Goal: Task Accomplishment & Management: Manage account settings

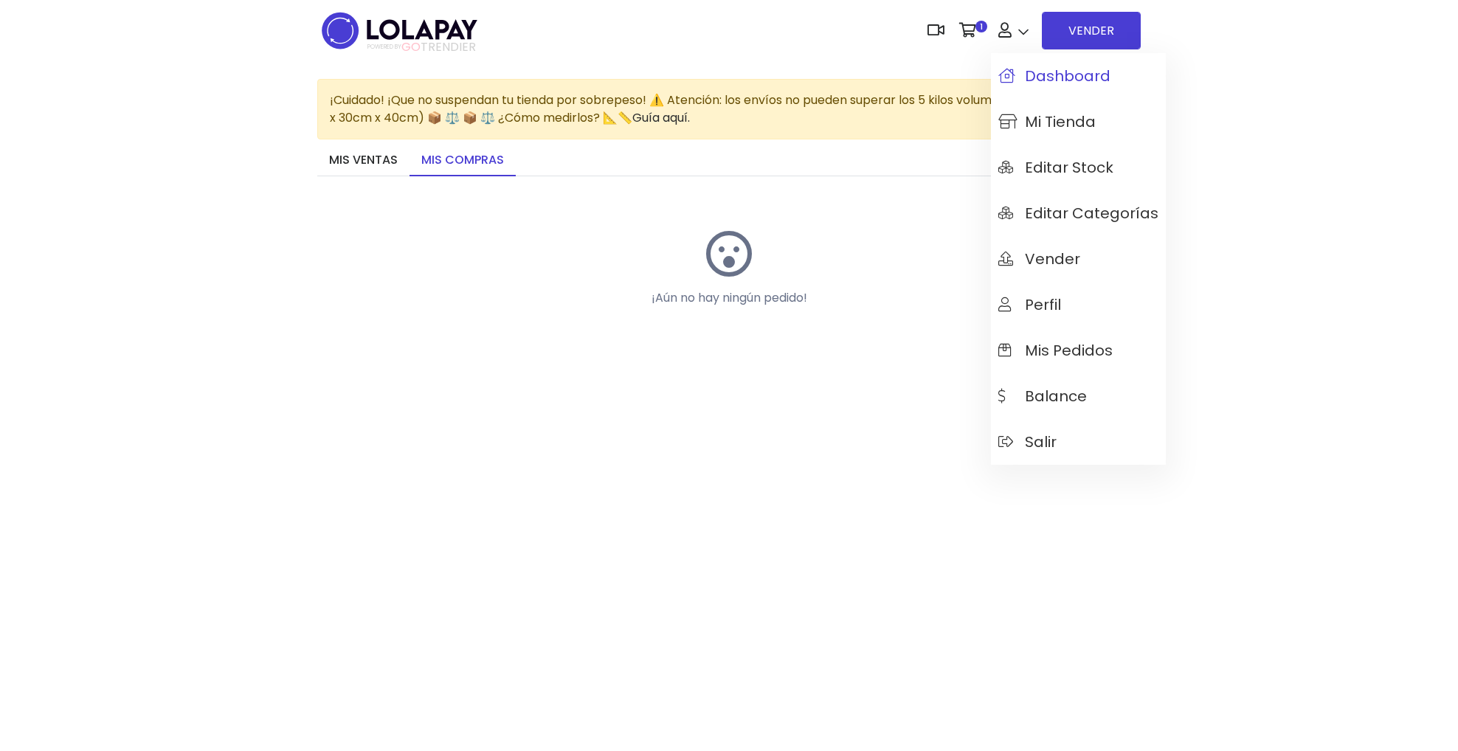
click at [1057, 84] on span "Dashboard" at bounding box center [1054, 76] width 112 height 16
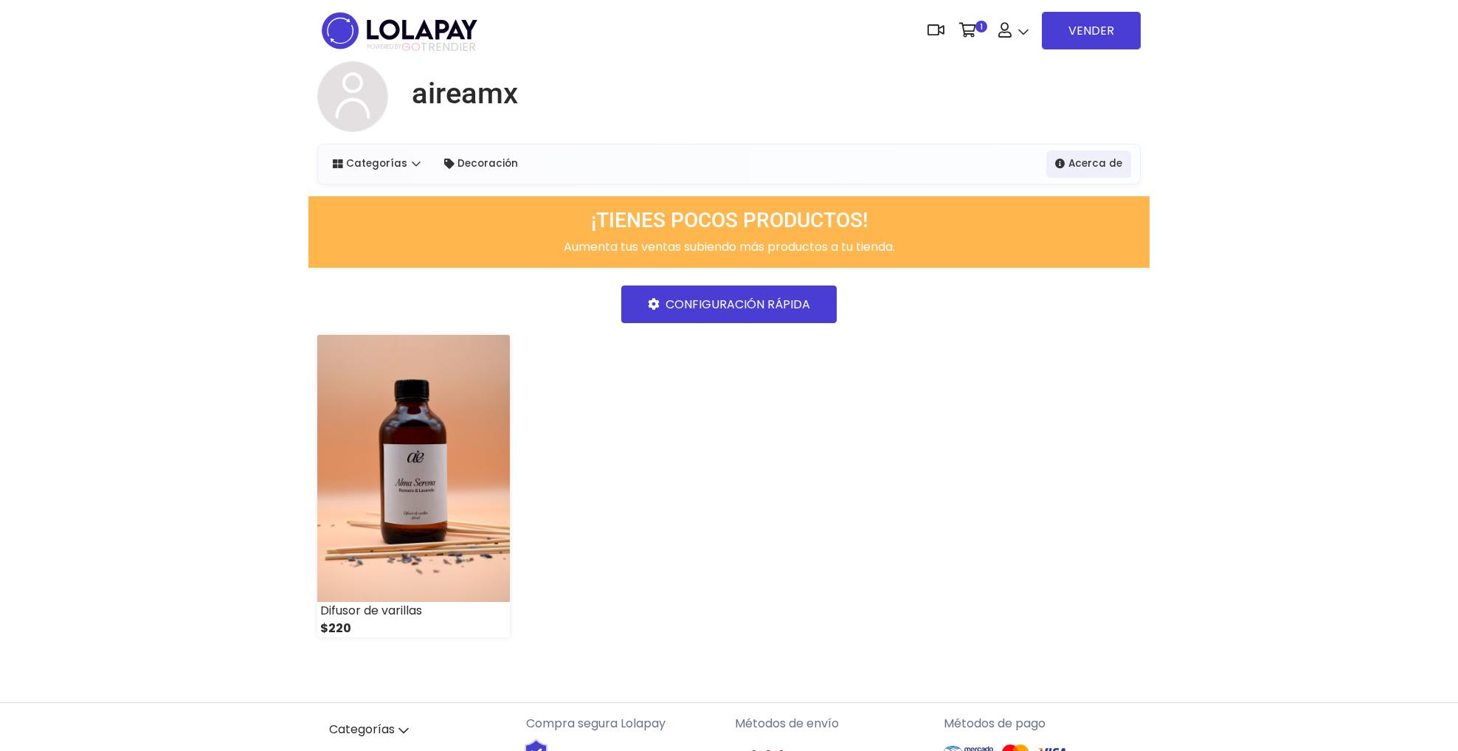
click at [746, 314] on link "CONFIGURACIÓN RÁPIDA" at bounding box center [728, 304] width 215 height 38
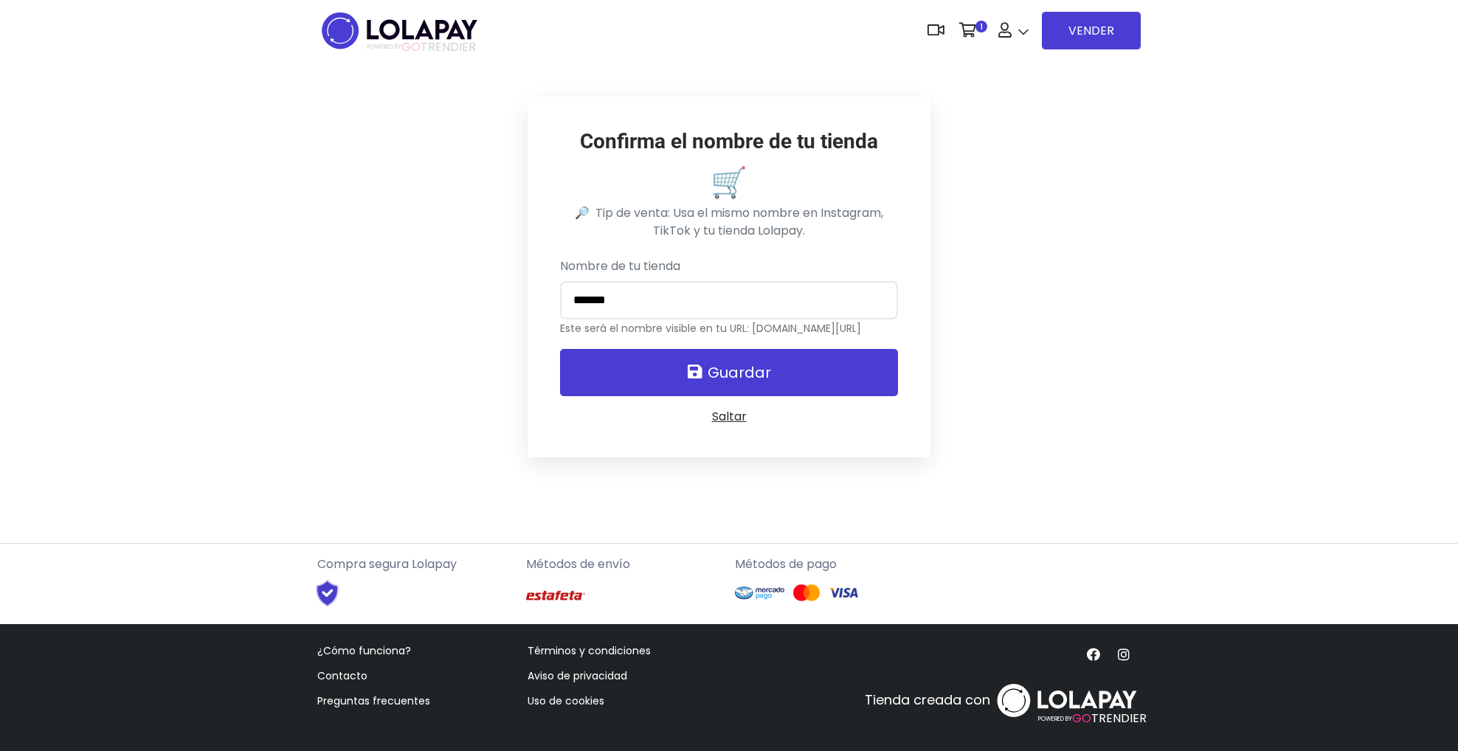
click at [678, 368] on button "Guardar" at bounding box center [729, 372] width 339 height 47
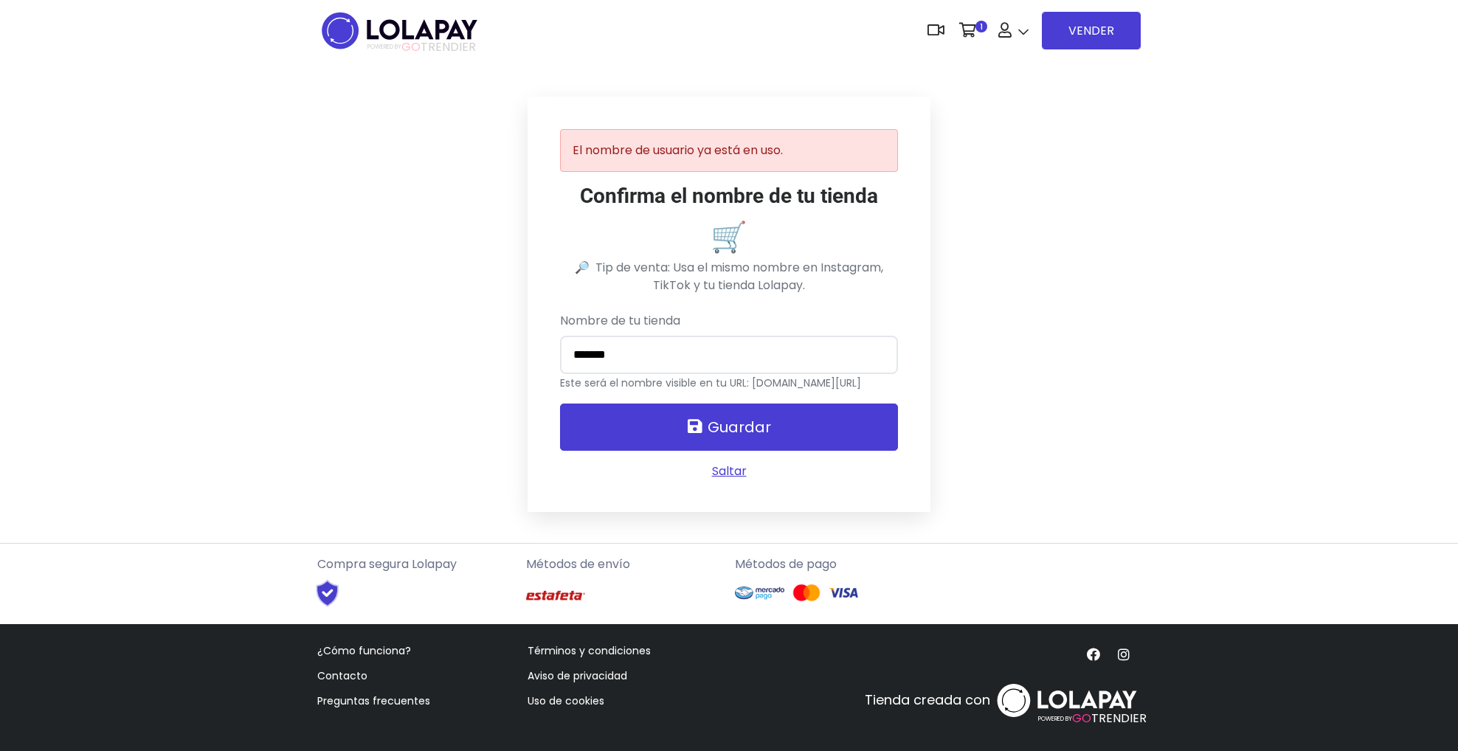
click at [723, 468] on link "Saltar" at bounding box center [729, 470] width 35 height 17
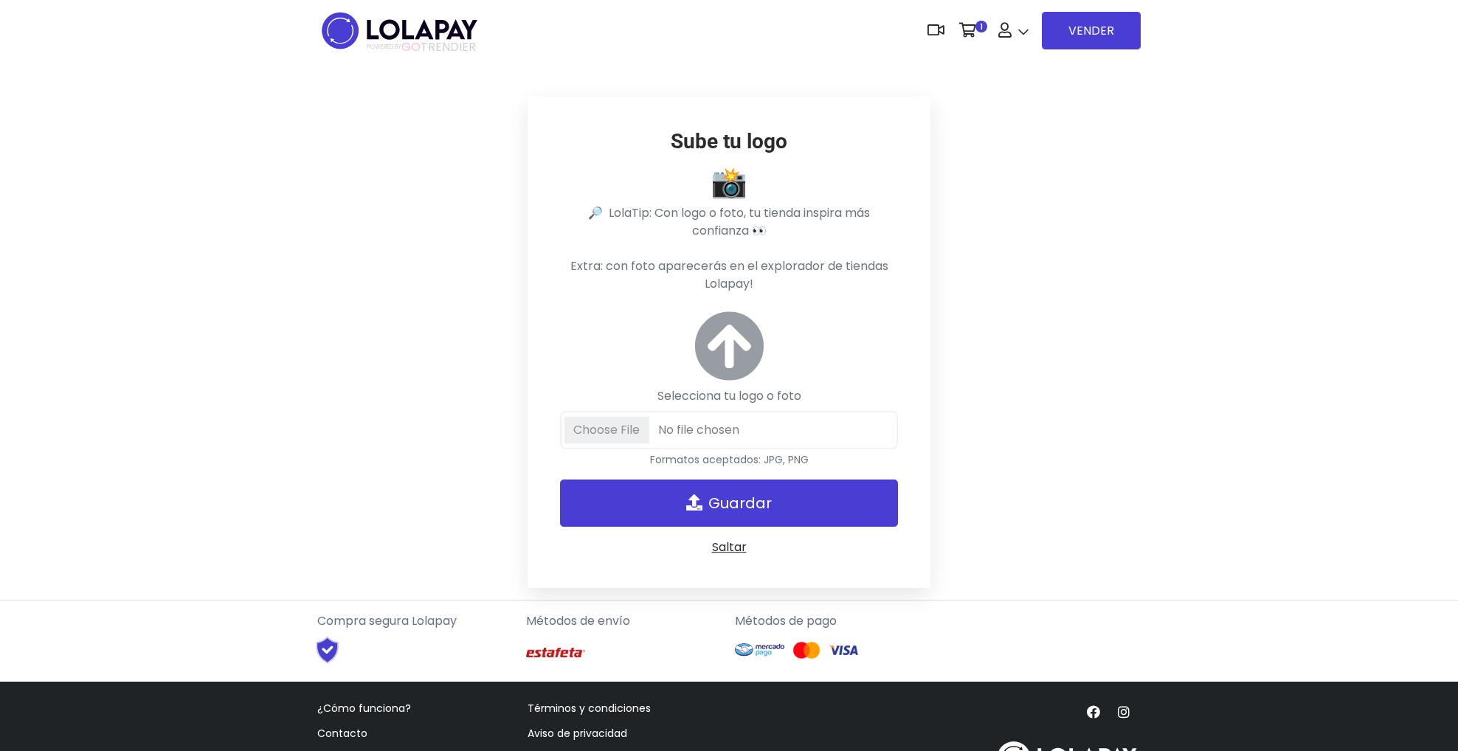
click at [654, 422] on input "Selecciona tu logo o foto" at bounding box center [729, 430] width 339 height 38
type input "**********"
click at [732, 486] on button "Guardar" at bounding box center [729, 502] width 339 height 47
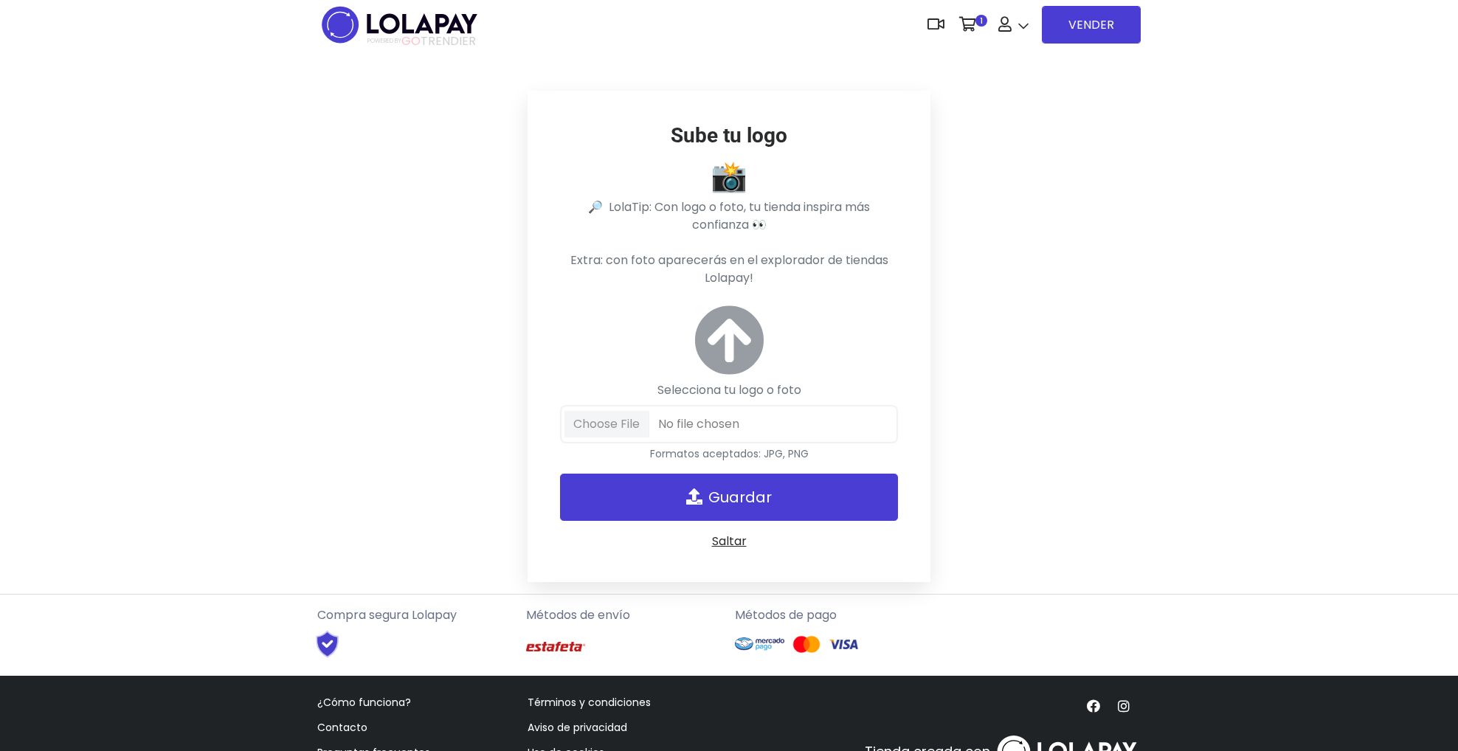
scroll to position [6, 0]
click at [719, 339] on icon at bounding box center [728, 340] width 71 height 71
click at [719, 406] on input "Selecciona tu logo o foto" at bounding box center [729, 425] width 339 height 38
type input "**********"
click at [675, 488] on button "Guardar" at bounding box center [729, 497] width 339 height 47
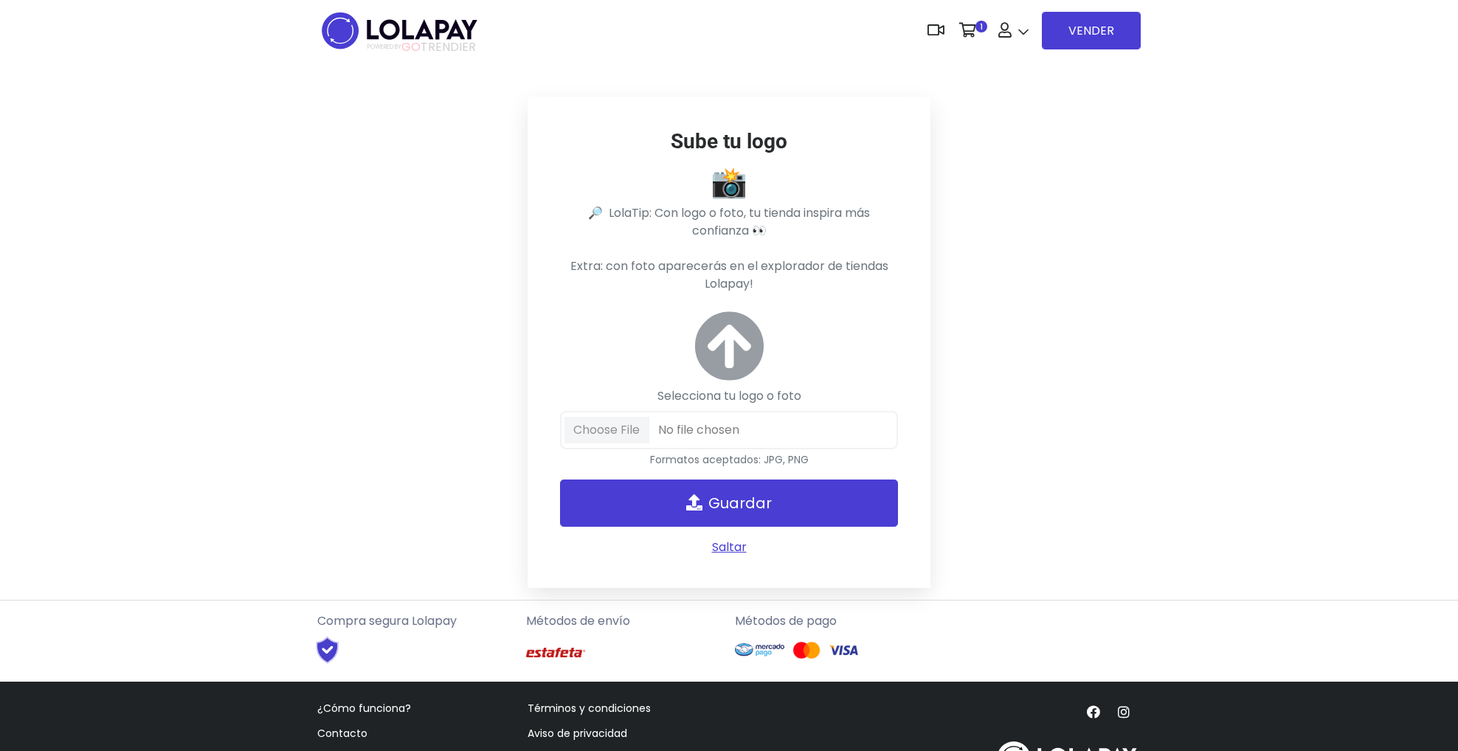
click at [738, 543] on link "Saltar" at bounding box center [729, 546] width 35 height 17
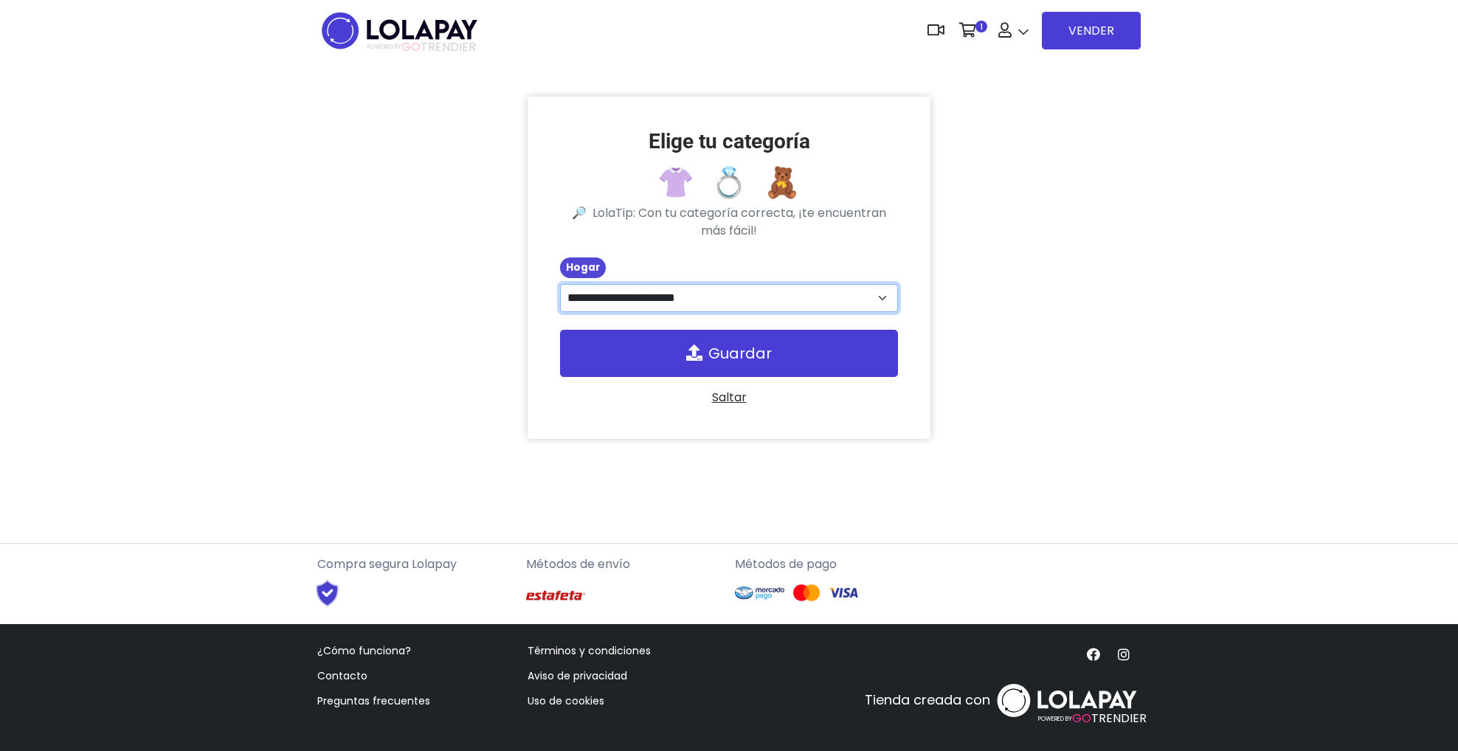
select select "**"
select select
click at [749, 344] on link "Guardar" at bounding box center [729, 353] width 339 height 47
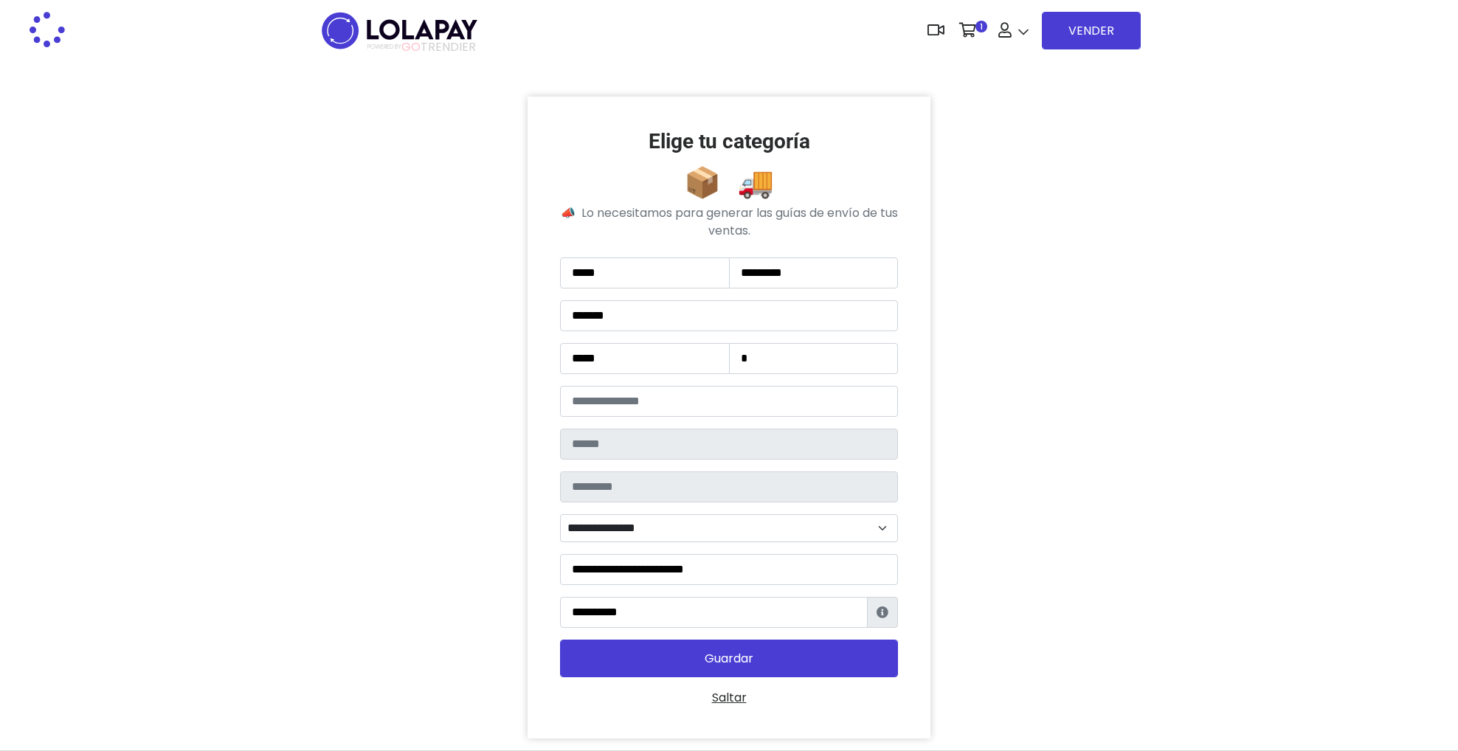
type input "******"
select select "**********"
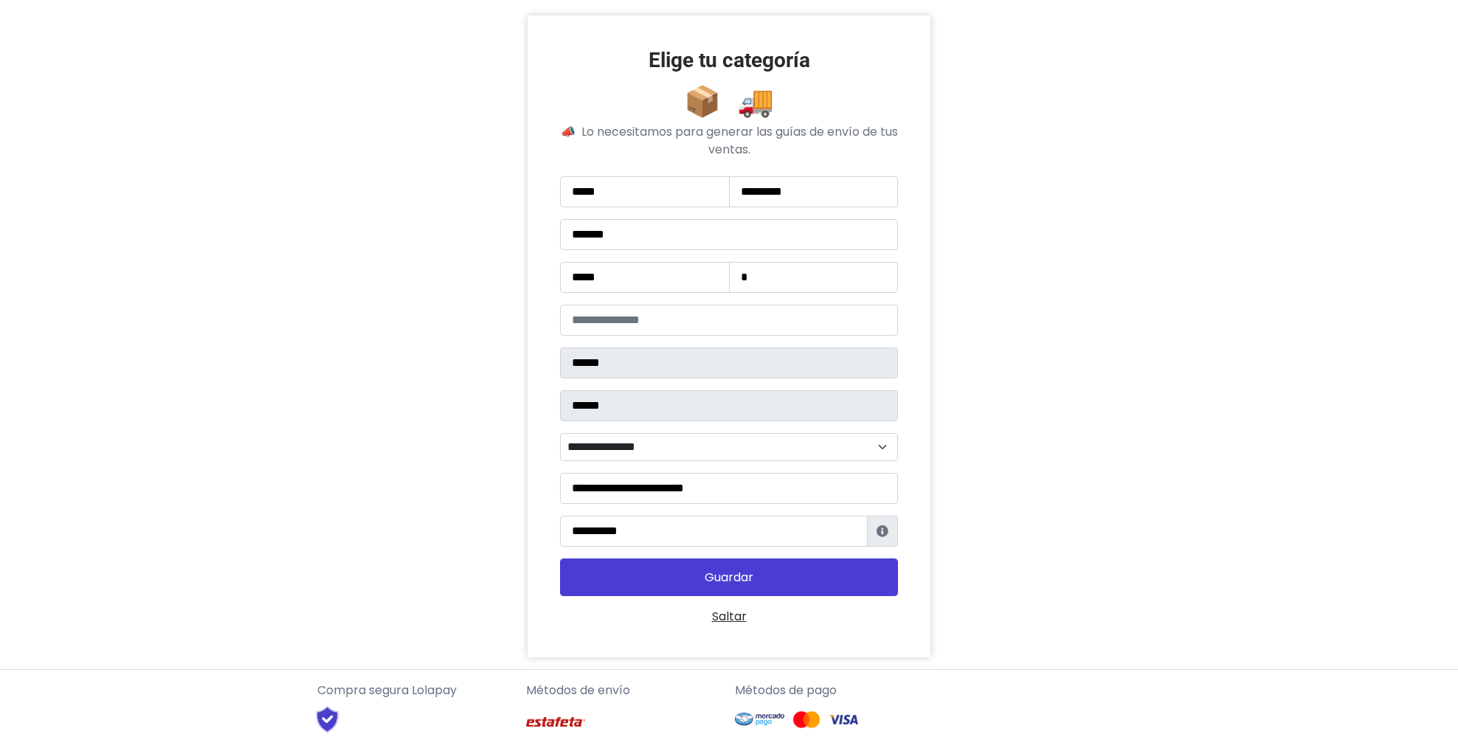
scroll to position [134, 0]
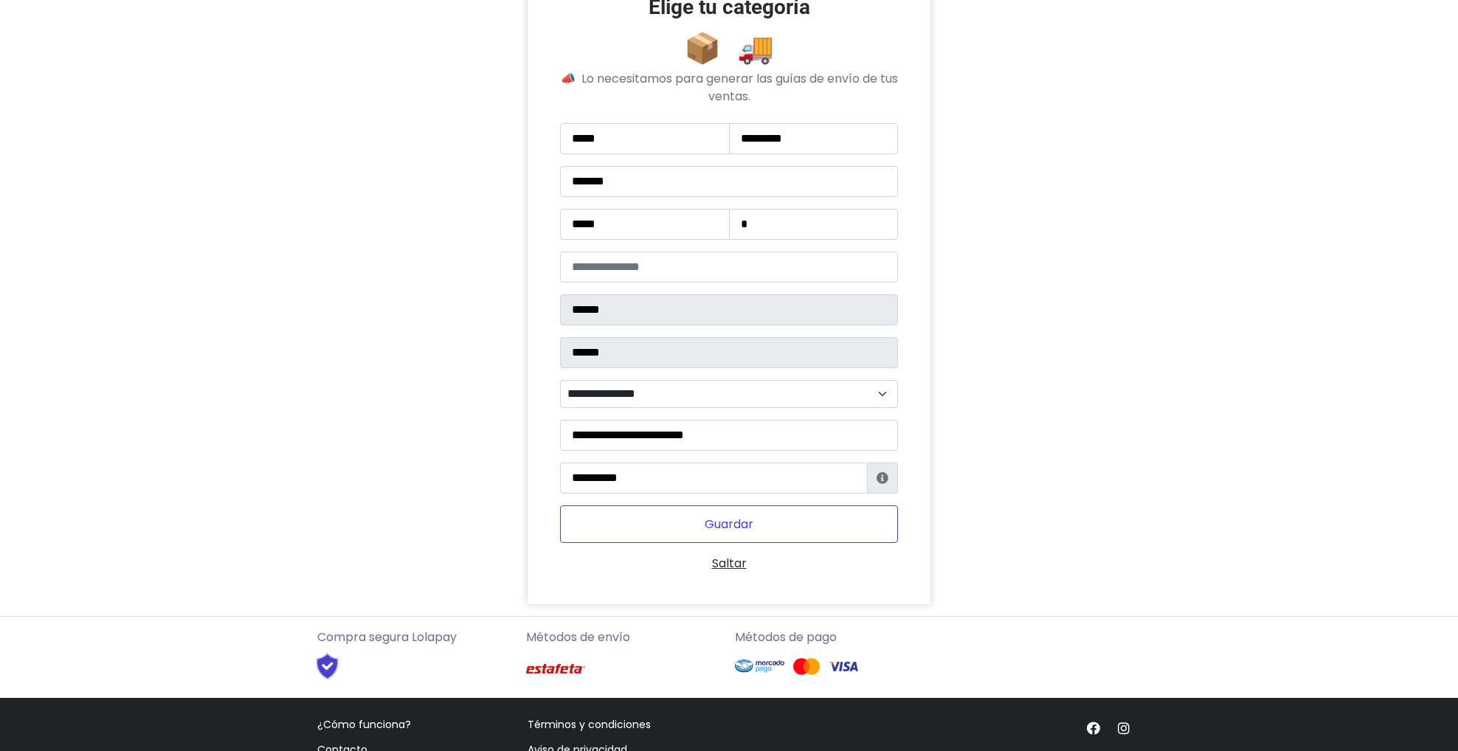
click at [724, 518] on button "Guardar" at bounding box center [729, 524] width 339 height 38
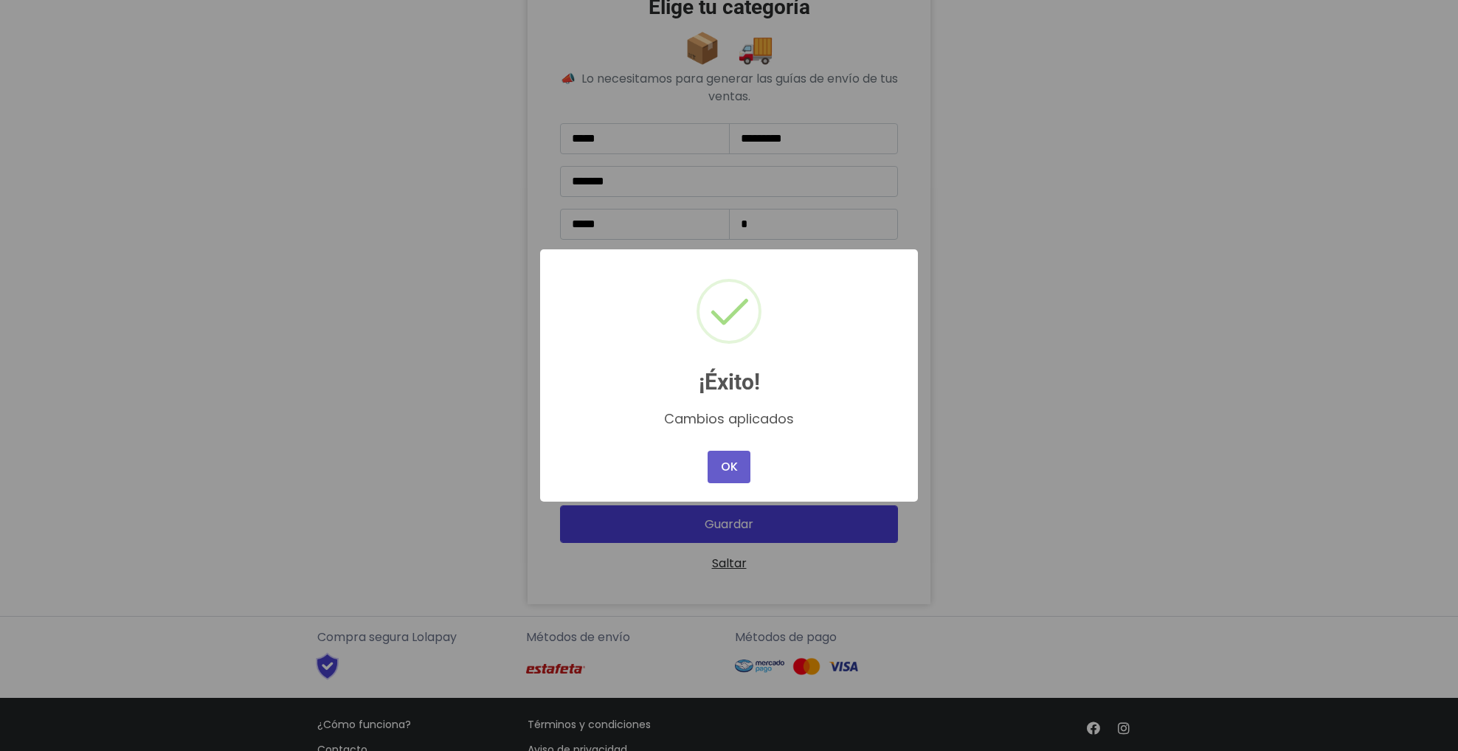
click at [741, 456] on button "OK" at bounding box center [728, 467] width 43 height 32
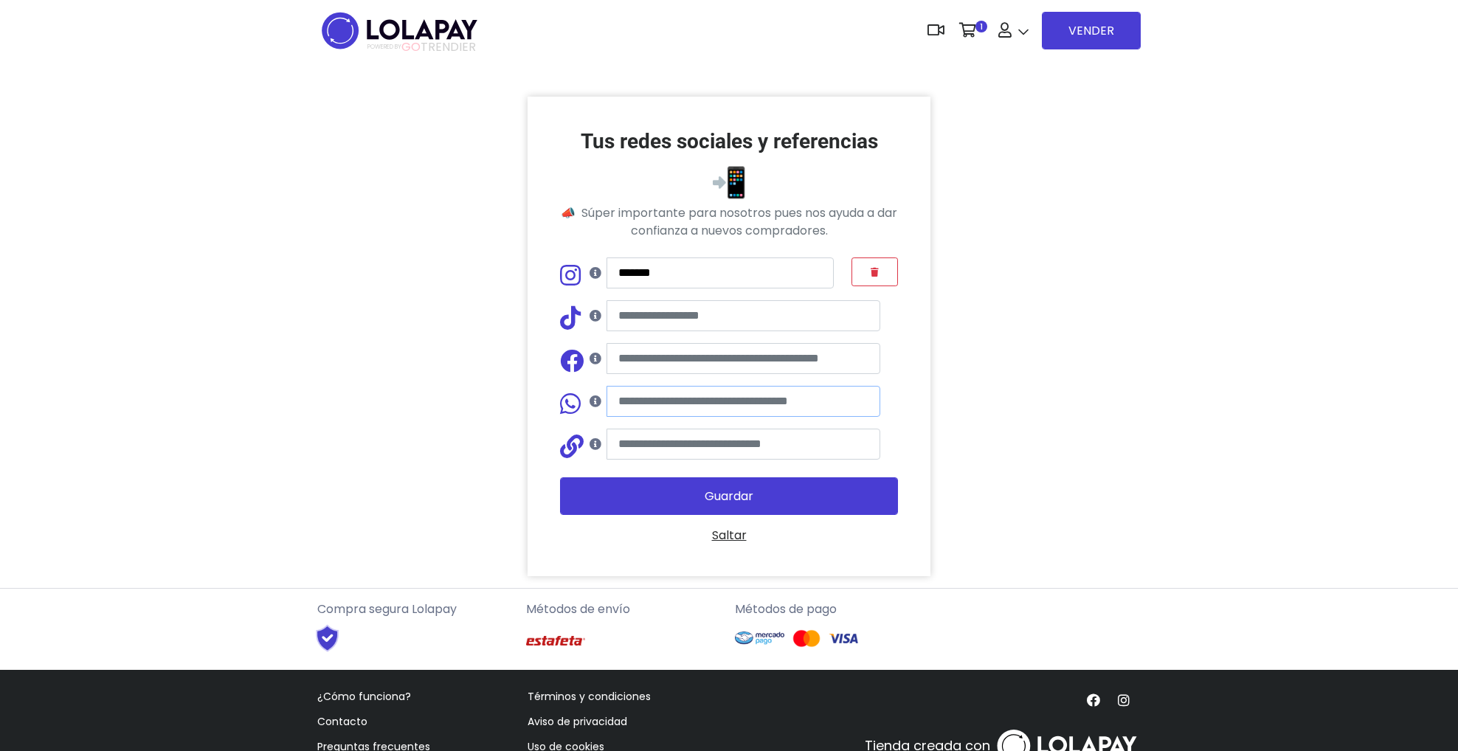
click at [735, 415] on input "text" at bounding box center [743, 401] width 274 height 31
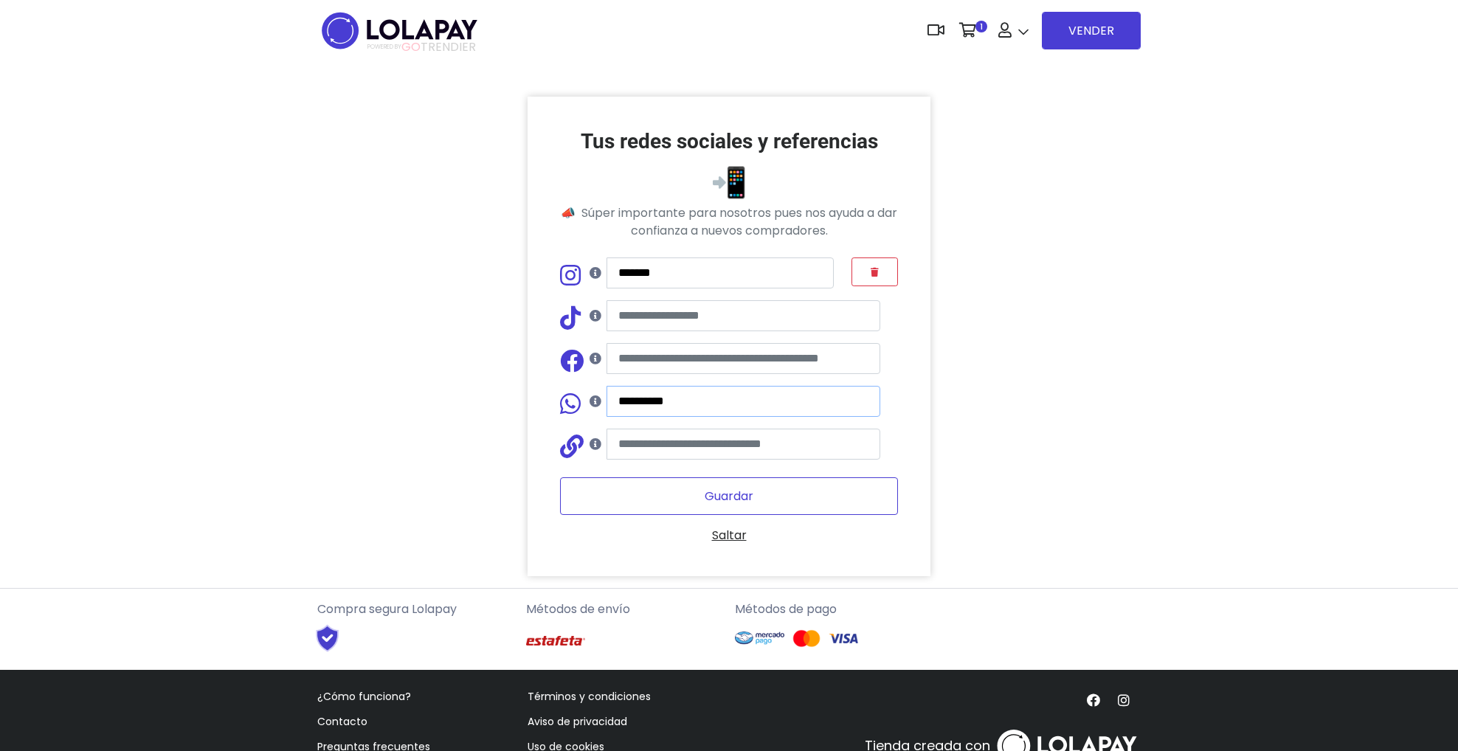
type input "**********"
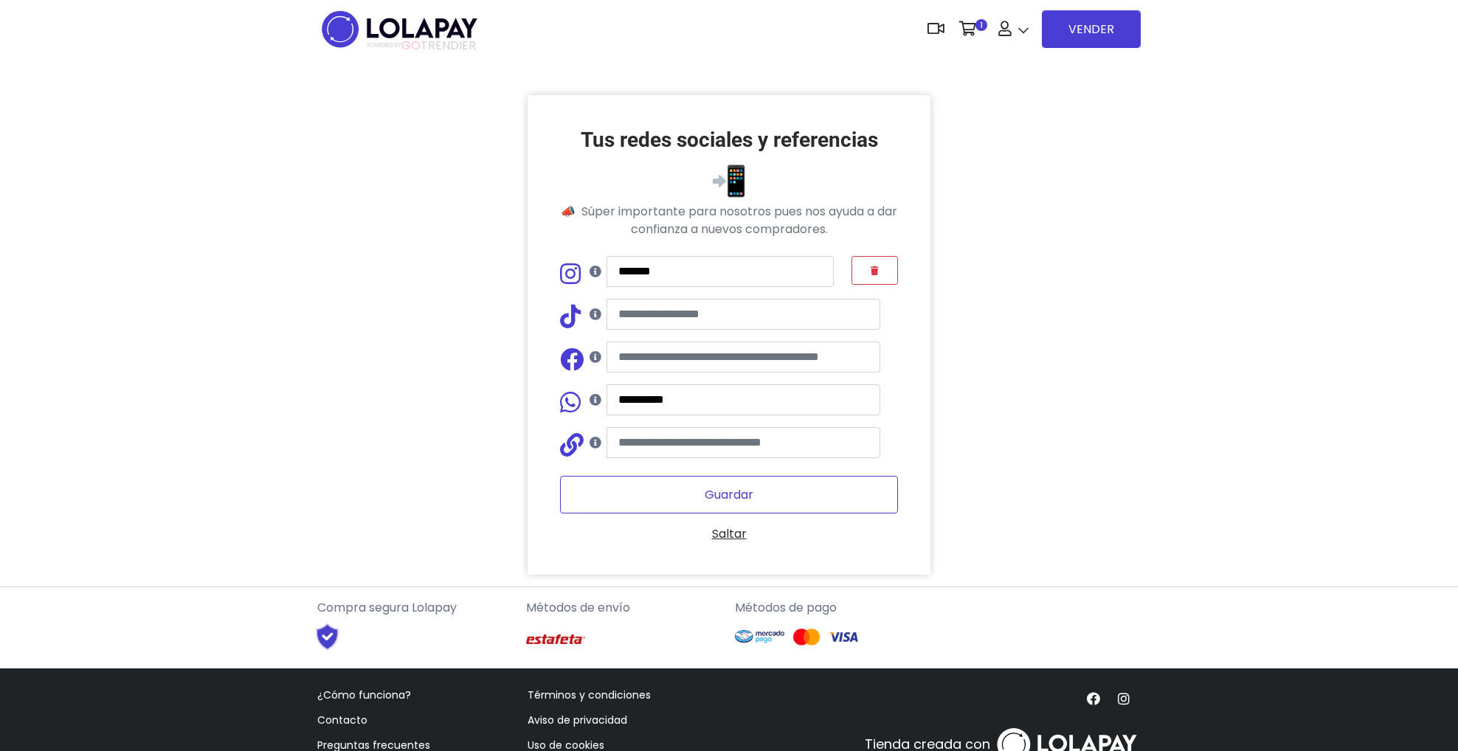
click at [792, 505] on button "Guardar" at bounding box center [729, 495] width 339 height 38
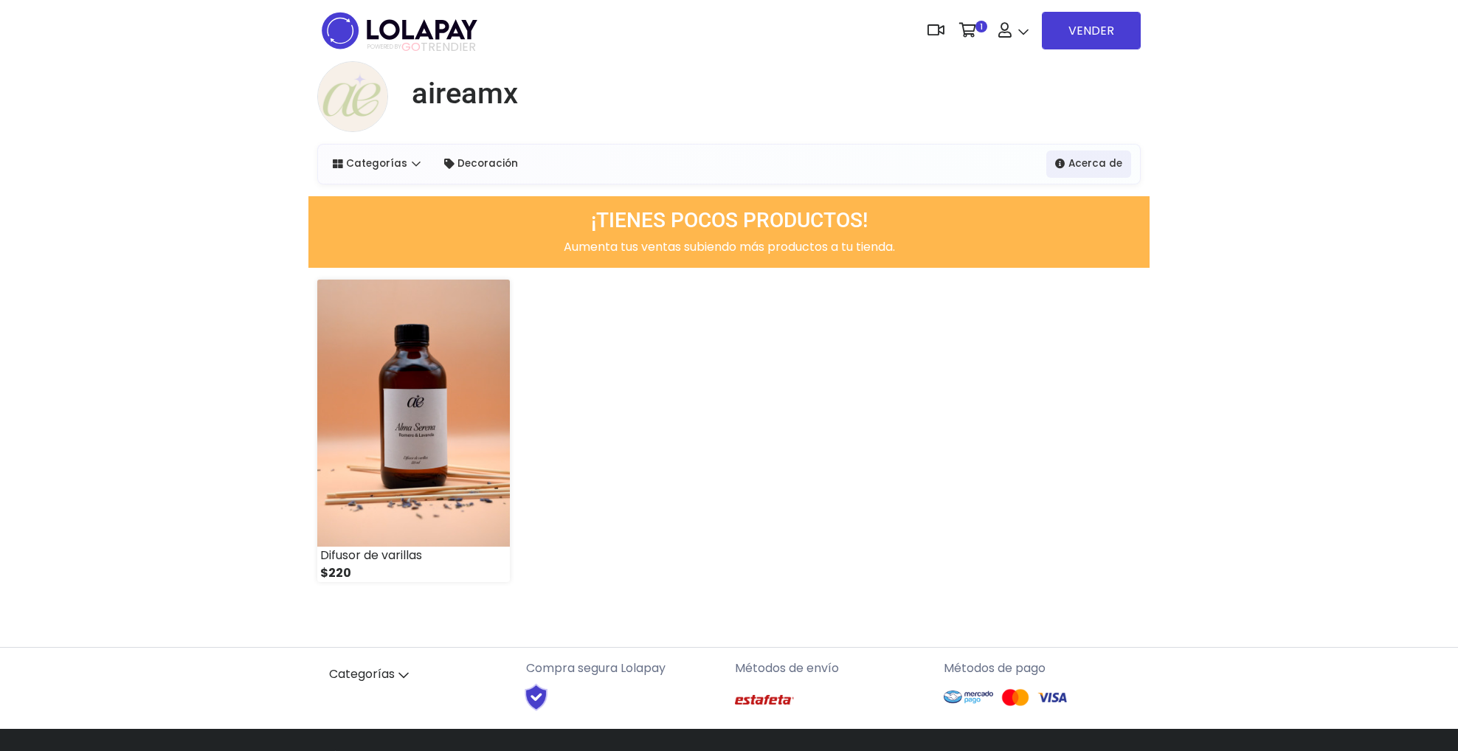
scroll to position [4, 0]
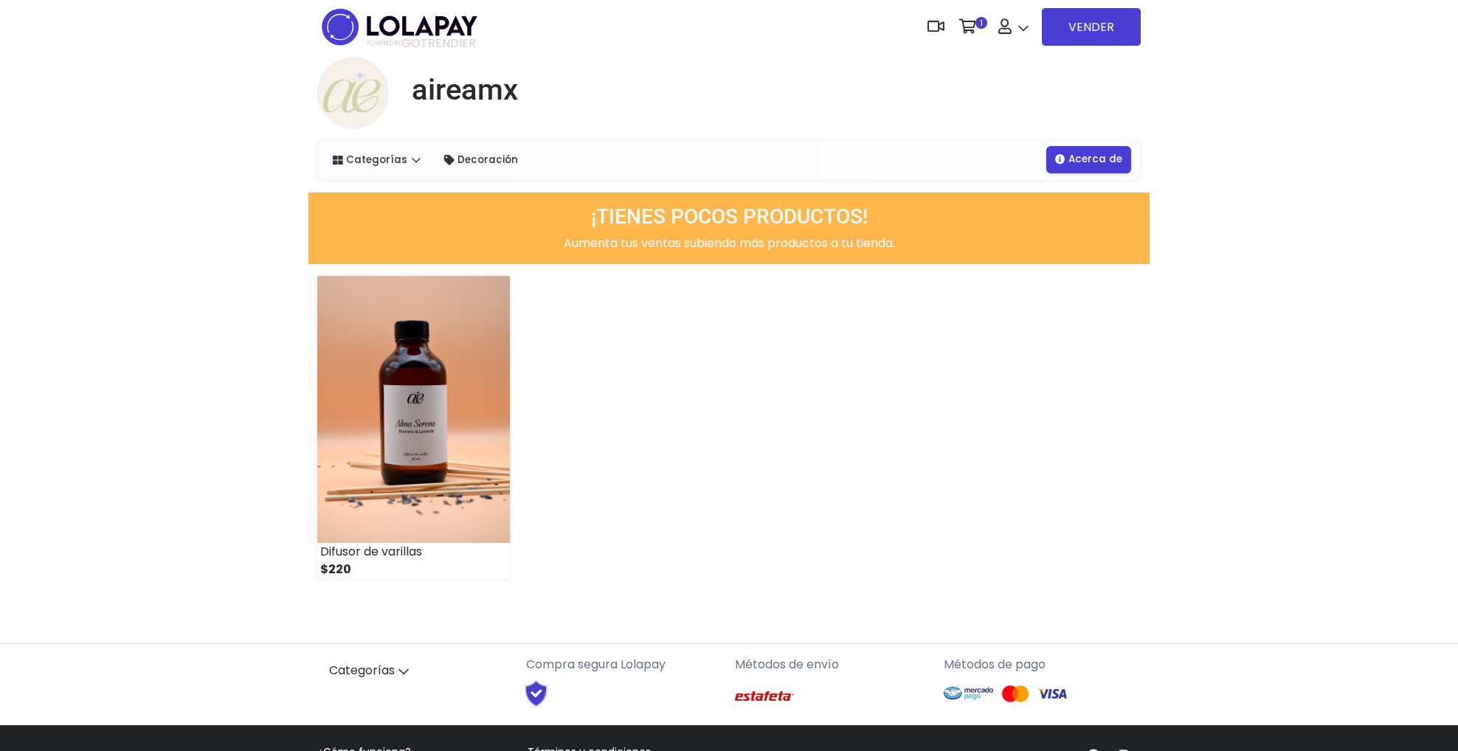
click at [1096, 166] on link "Acerca de" at bounding box center [1088, 159] width 85 height 27
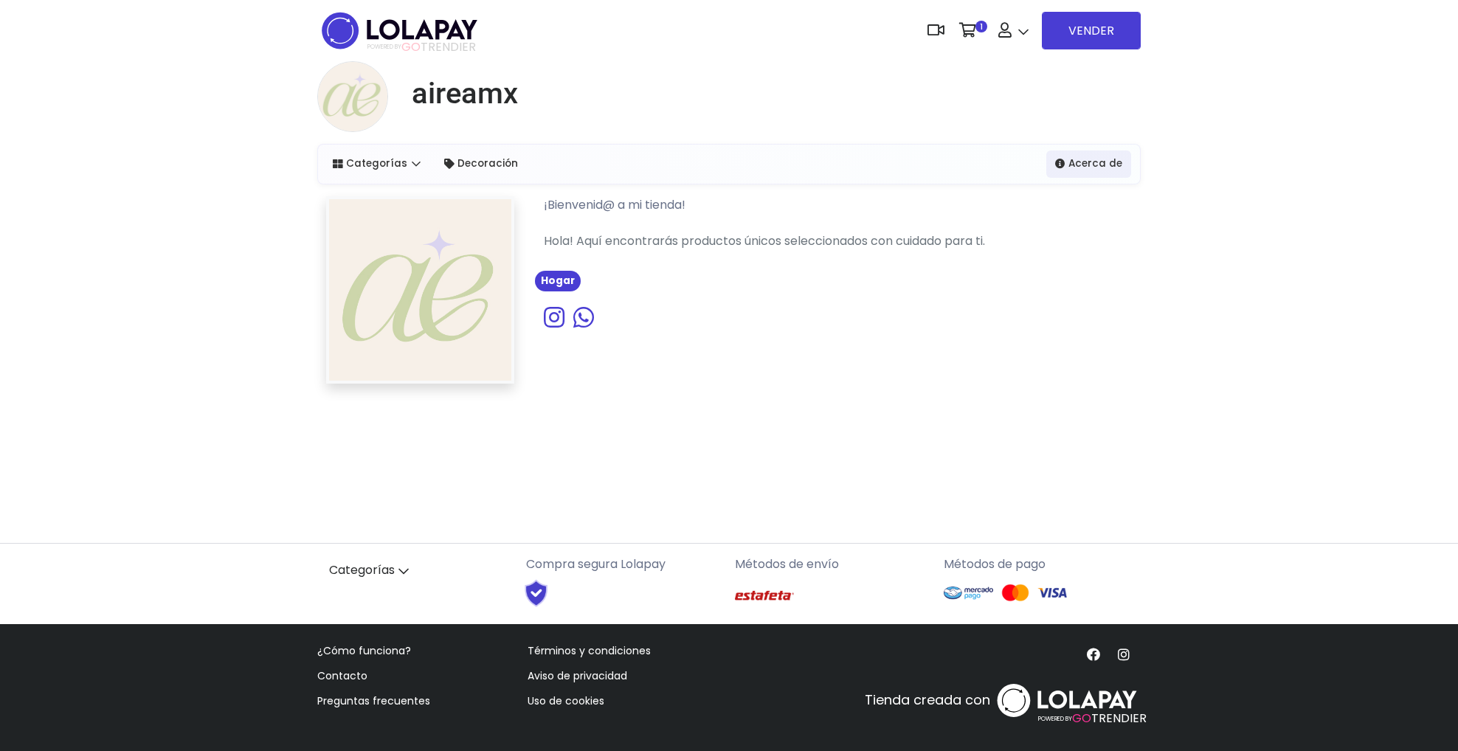
click at [556, 312] on icon at bounding box center [554, 317] width 21 height 24
click at [568, 241] on p "Hola! Aquí encontrarás productos únicos seleccionados con cuidado para ti." at bounding box center [832, 241] width 600 height 19
click at [375, 97] on div at bounding box center [352, 96] width 71 height 71
click at [441, 91] on h1 "aireamx" at bounding box center [465, 93] width 106 height 35
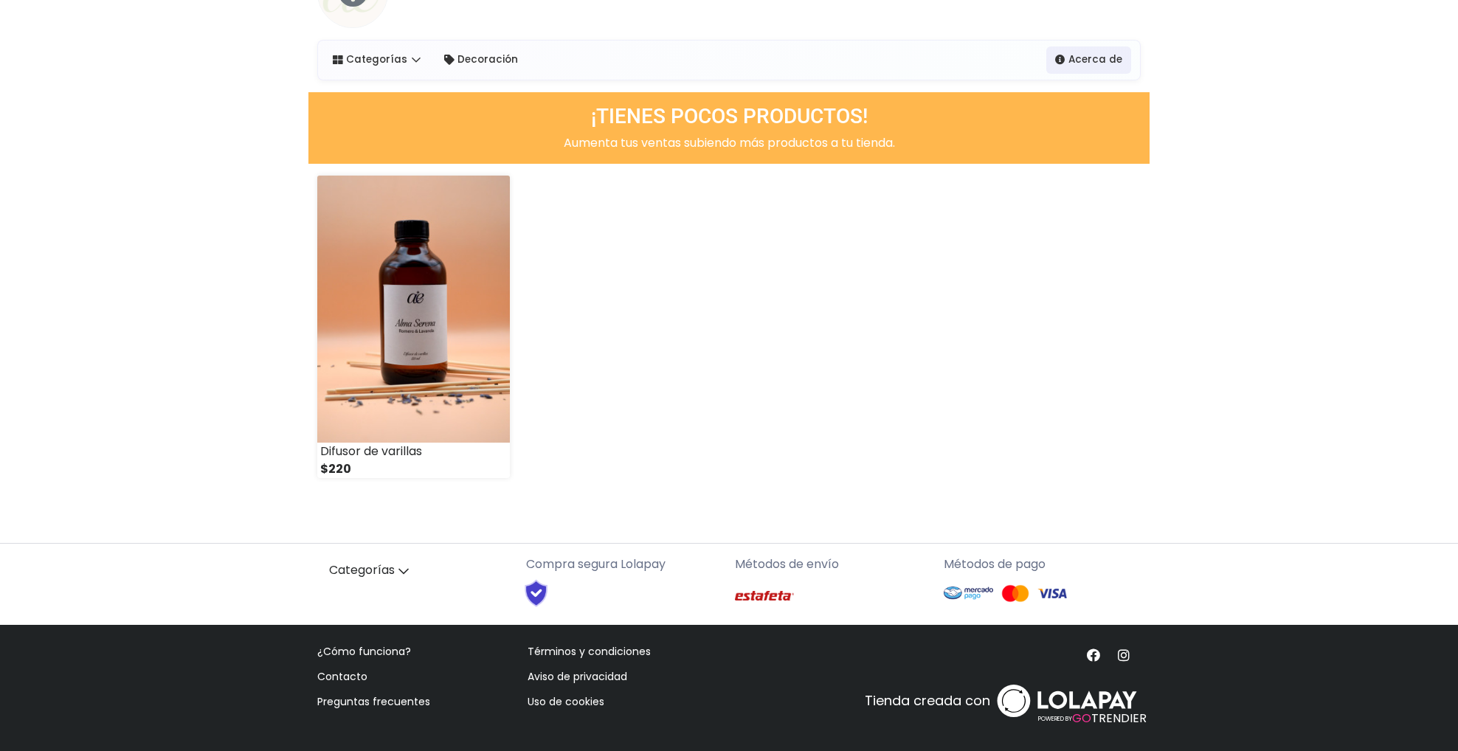
scroll to position [103, 0]
